Goal: Transaction & Acquisition: Purchase product/service

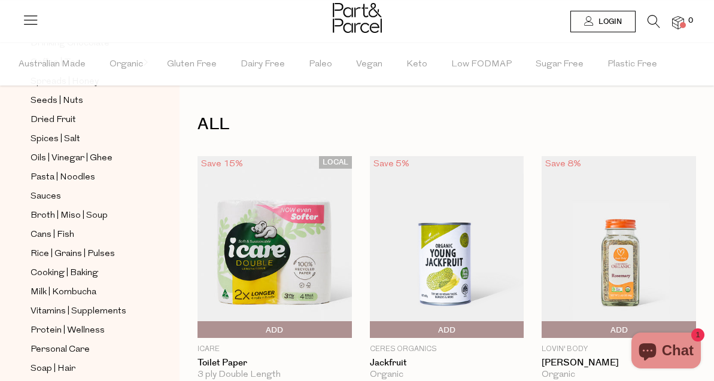
scroll to position [361, 0]
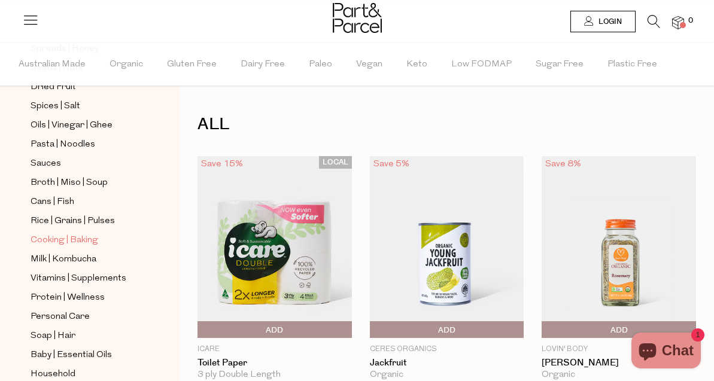
click at [95, 246] on span "Cooking | Baking" at bounding box center [65, 240] width 68 height 14
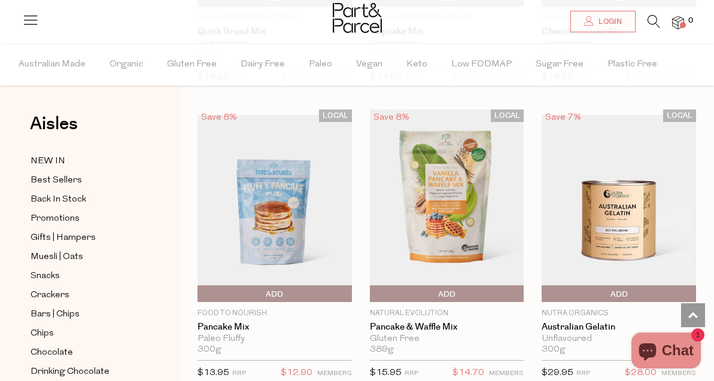
scroll to position [1207, 0]
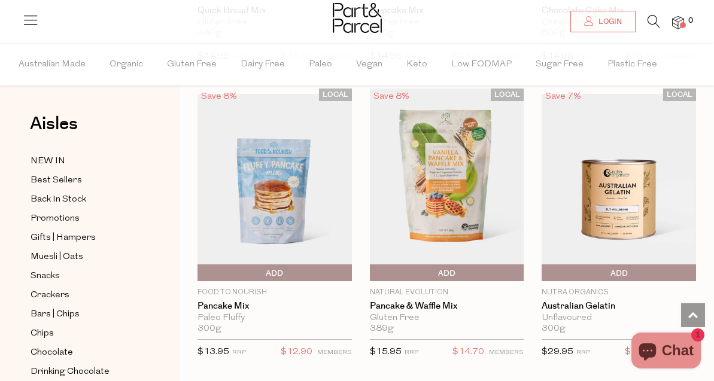
click at [276, 200] on img at bounding box center [274, 185] width 154 height 182
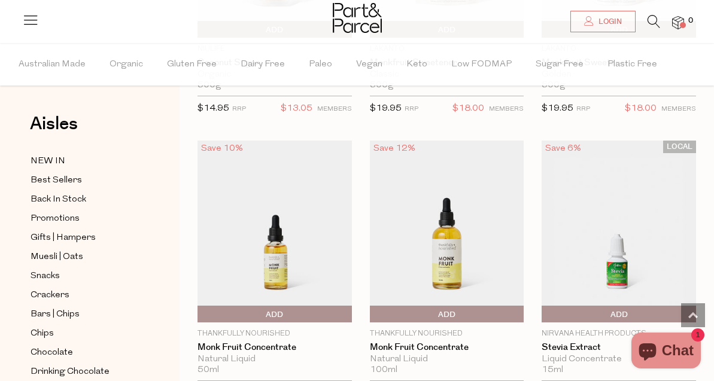
scroll to position [4019, 0]
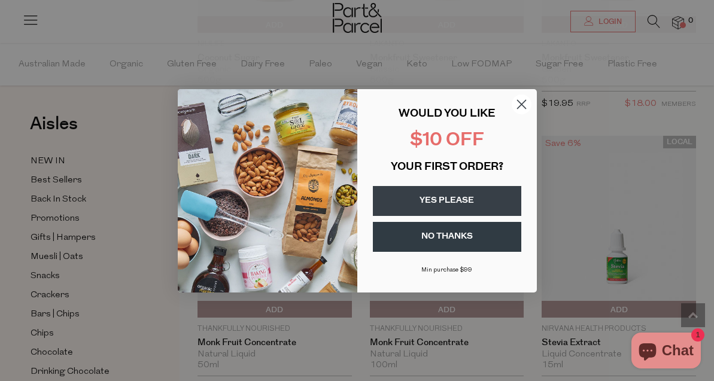
click at [523, 108] on circle "Close dialog" at bounding box center [521, 104] width 20 height 20
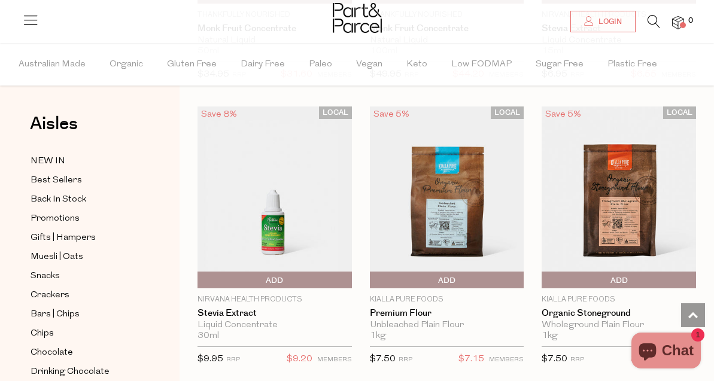
scroll to position [4342, 0]
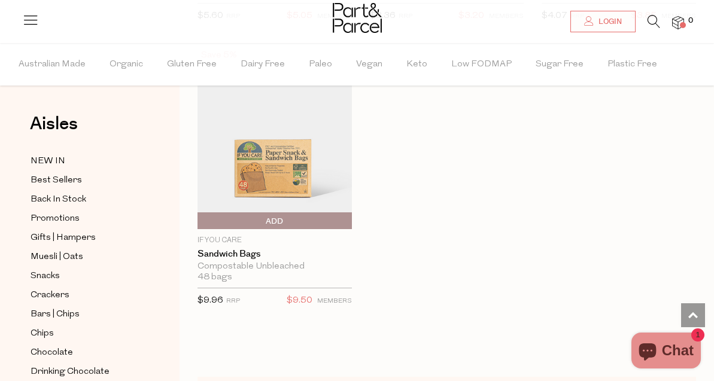
scroll to position [8234, 0]
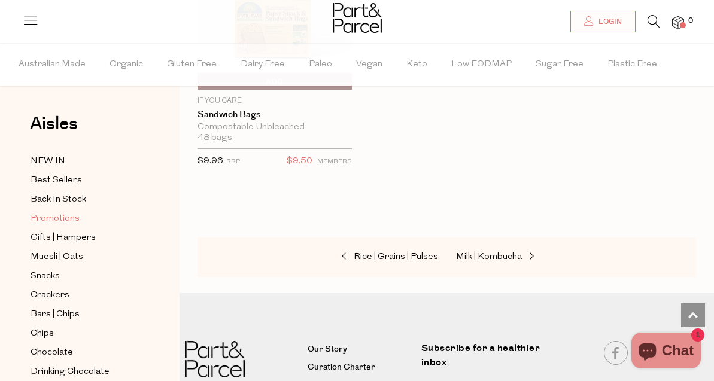
click at [65, 220] on span "Promotions" at bounding box center [55, 219] width 49 height 14
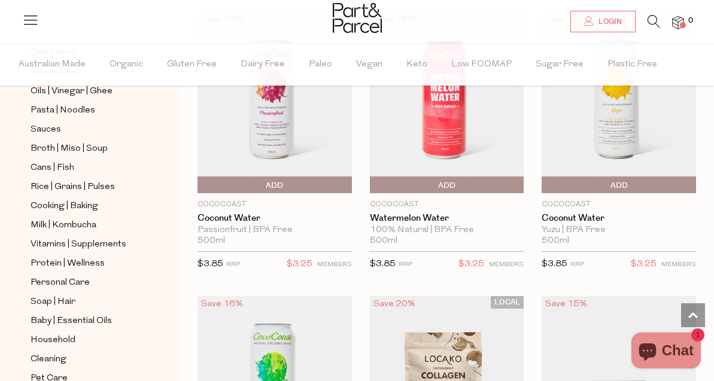
scroll to position [810, 0]
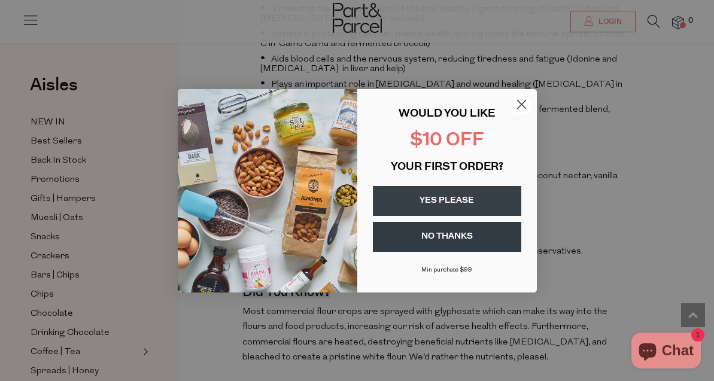
scroll to position [444, 0]
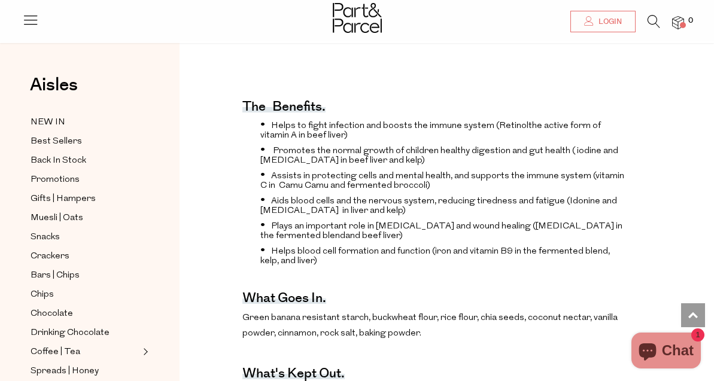
click at [407, 305] on div "Close dialog WOULD YOU LIKE $10 OFF YOUR FIRST ORDER? YES PLEASE NO THANKS Min …" at bounding box center [357, 190] width 714 height 381
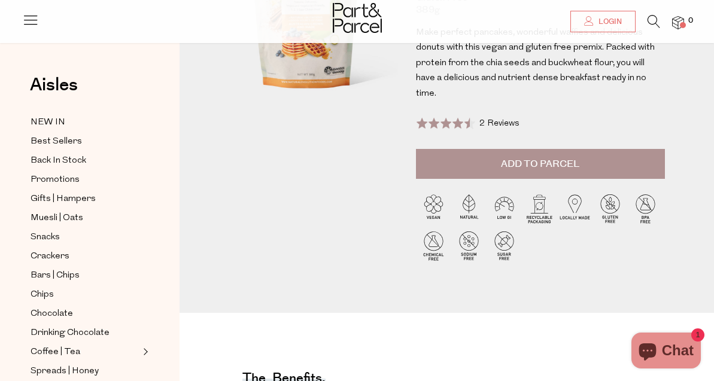
scroll to position [0, 0]
